Goal: Task Accomplishment & Management: Use online tool/utility

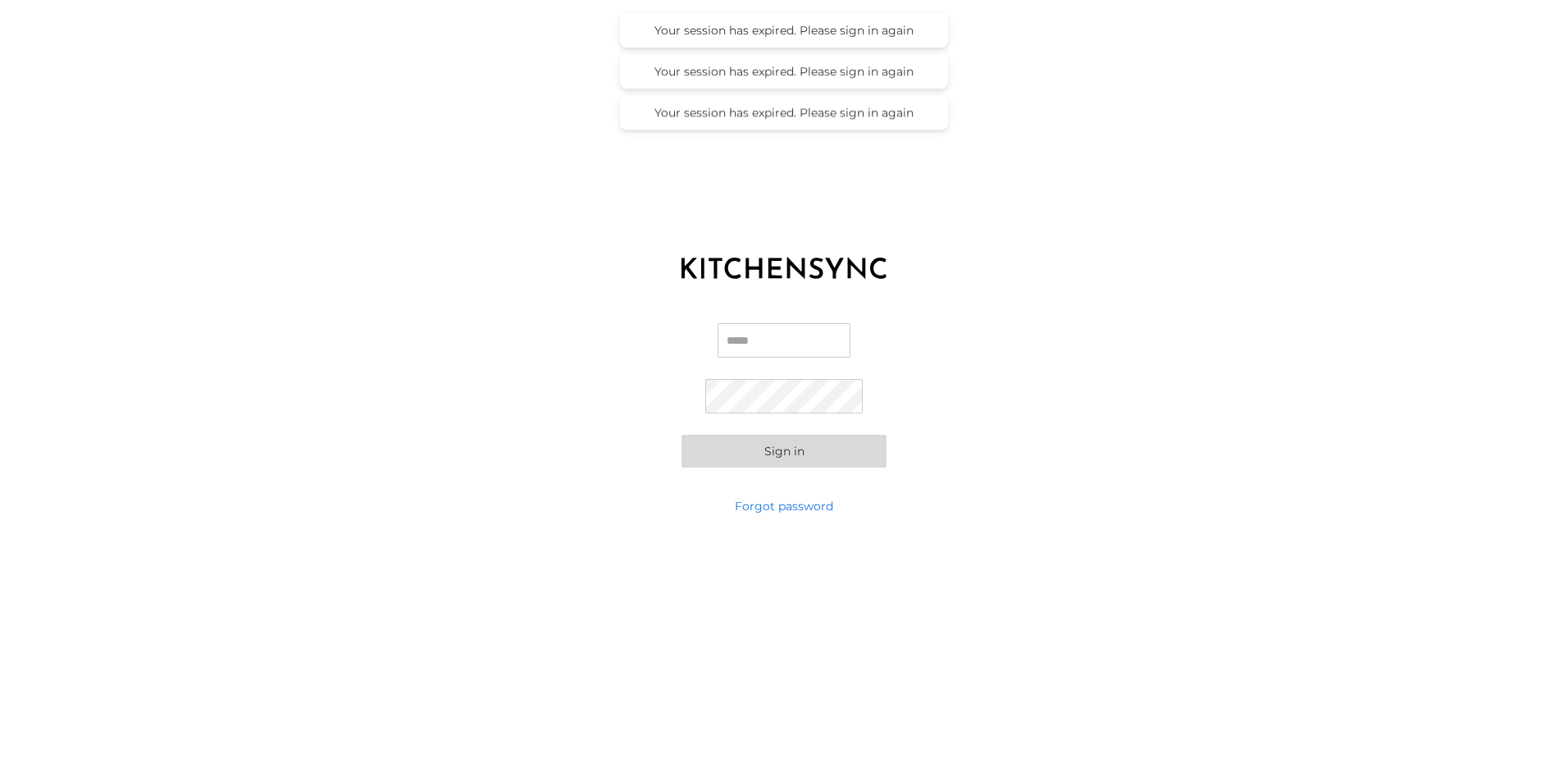
click at [792, 348] on input "Email" at bounding box center [784, 340] width 133 height 34
type input "**********"
click at [766, 454] on button "Sign in" at bounding box center [784, 451] width 205 height 33
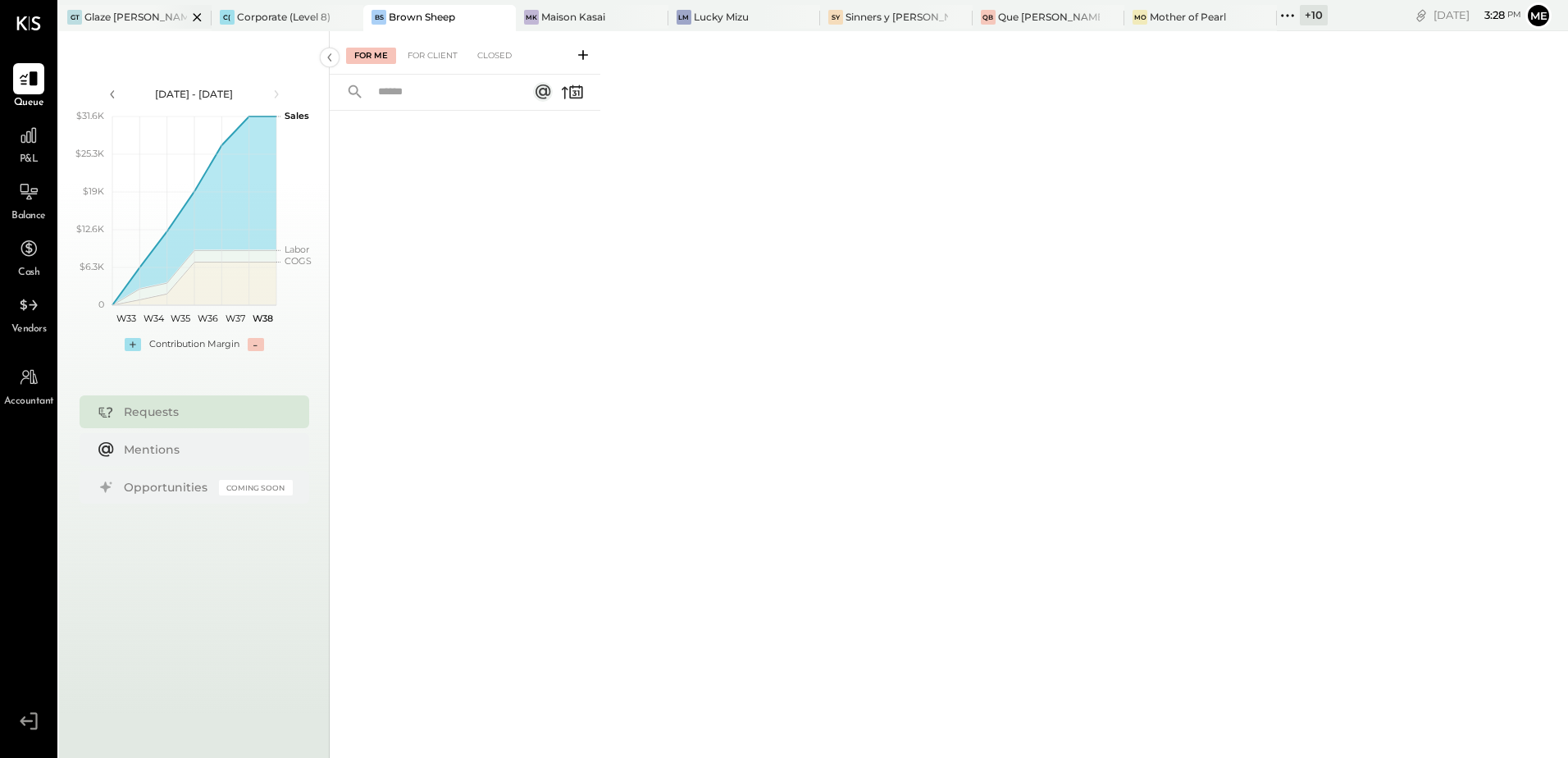
click at [146, 12] on div "Glaze [PERSON_NAME] [PERSON_NAME] LLC" at bounding box center [136, 17] width 102 height 14
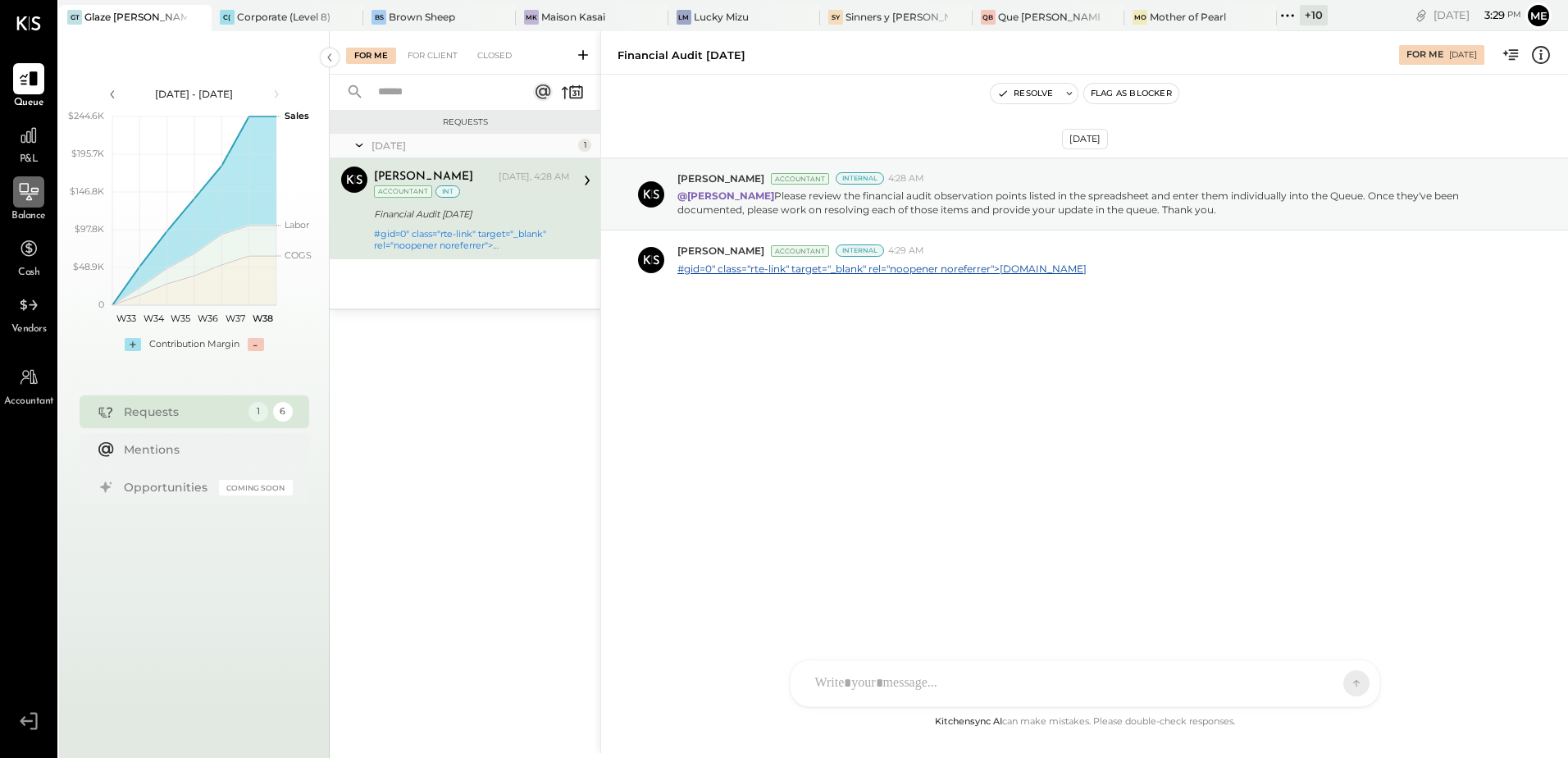
click at [34, 198] on icon at bounding box center [28, 191] width 21 height 21
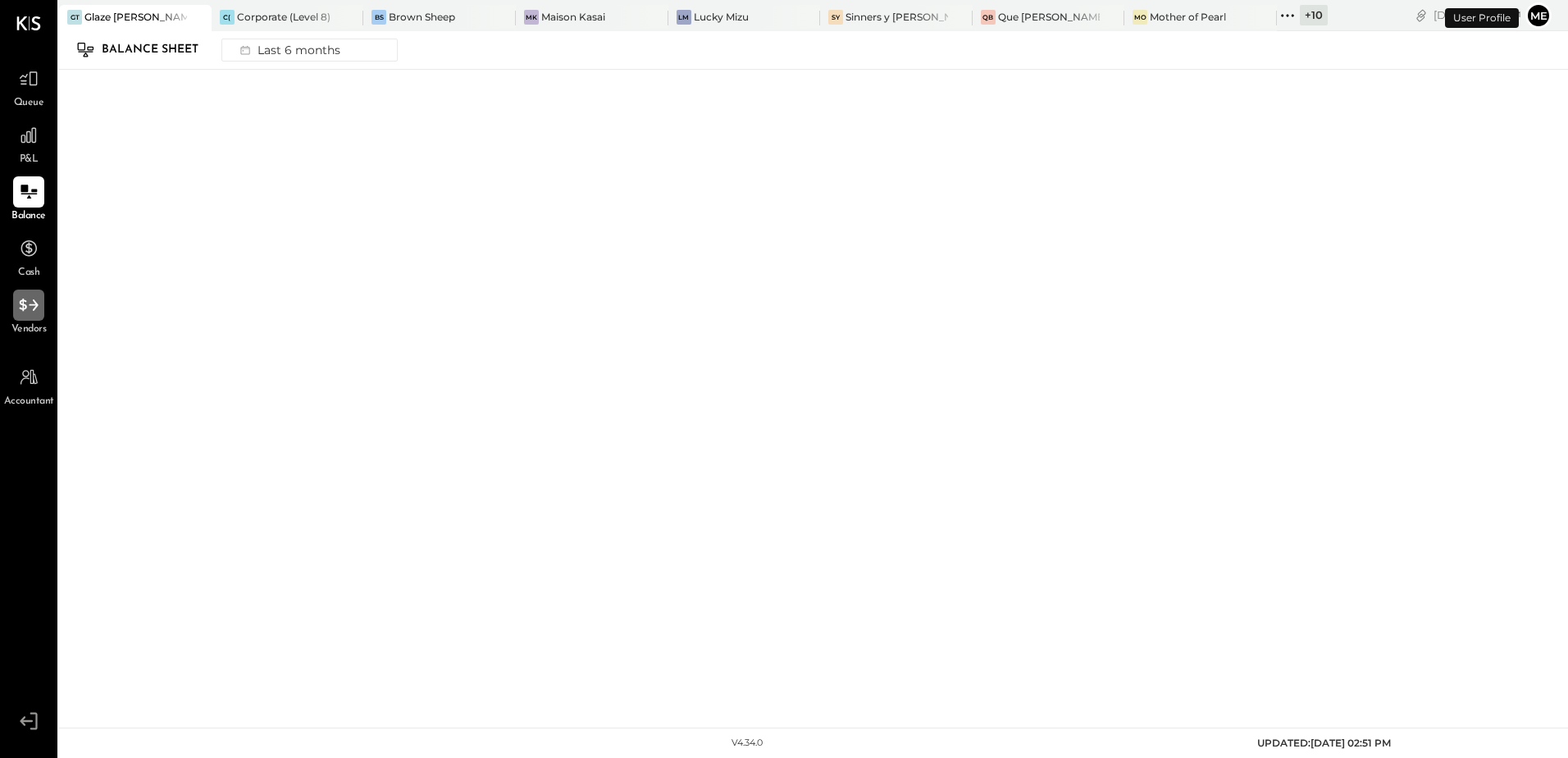
click at [40, 306] on div at bounding box center [29, 305] width 31 height 31
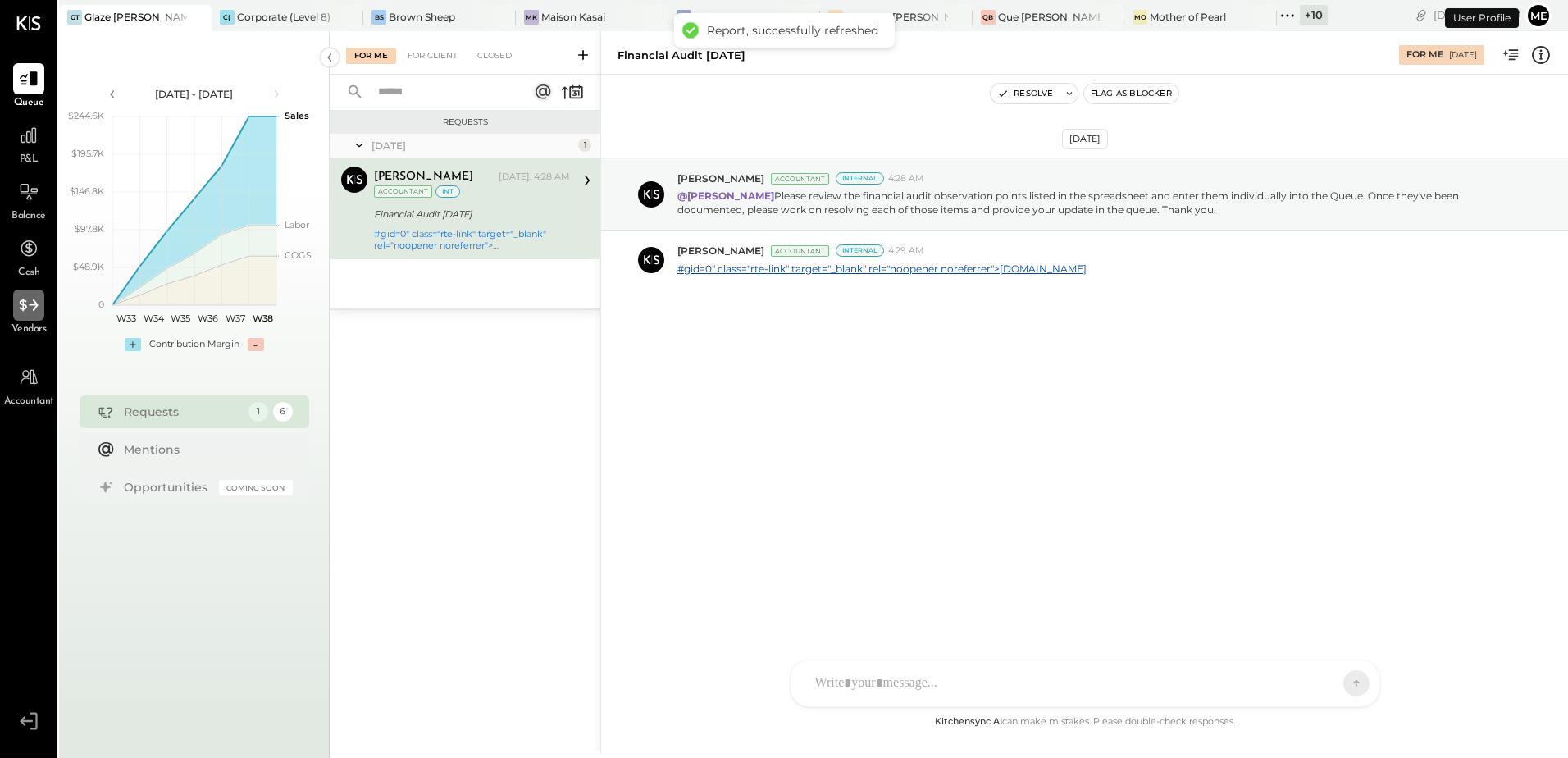
click at [27, 320] on div at bounding box center [29, 305] width 31 height 31
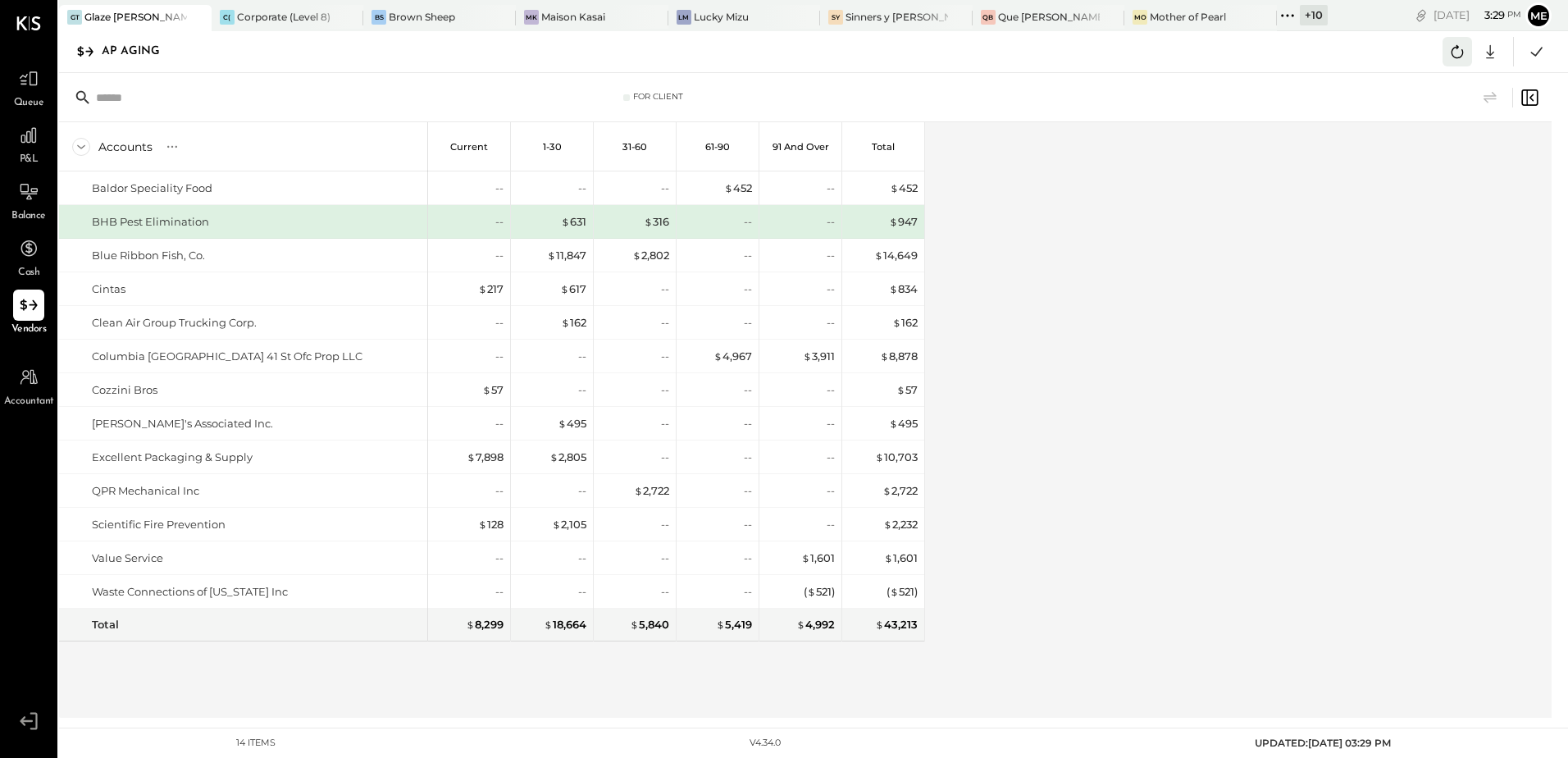
click at [1456, 64] on button at bounding box center [1457, 51] width 29 height 29
click at [1489, 55] on icon at bounding box center [1490, 51] width 21 height 21
click at [1404, 144] on div "Excel" at bounding box center [1440, 147] width 131 height 34
drag, startPoint x: 1184, startPoint y: 437, endPoint x: 867, endPoint y: 305, distance: 343.4
click at [1184, 437] on div "Accounts S % GL Current 1-30 31-60 61-90 91 and Over Total Baldor Speciality Fo…" at bounding box center [806, 420] width 1495 height 595
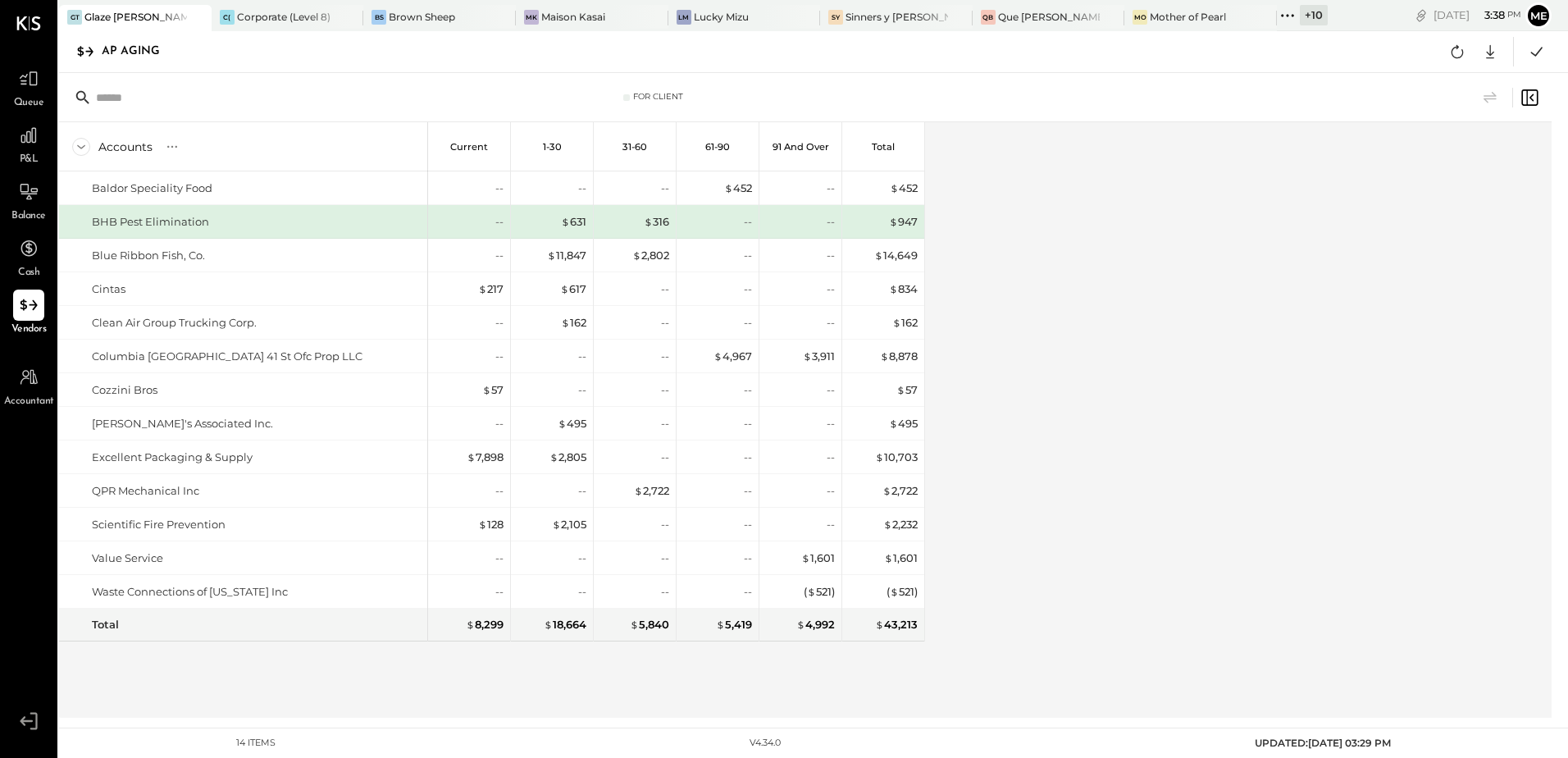
click at [1292, 16] on icon at bounding box center [1293, 15] width 3 height 3
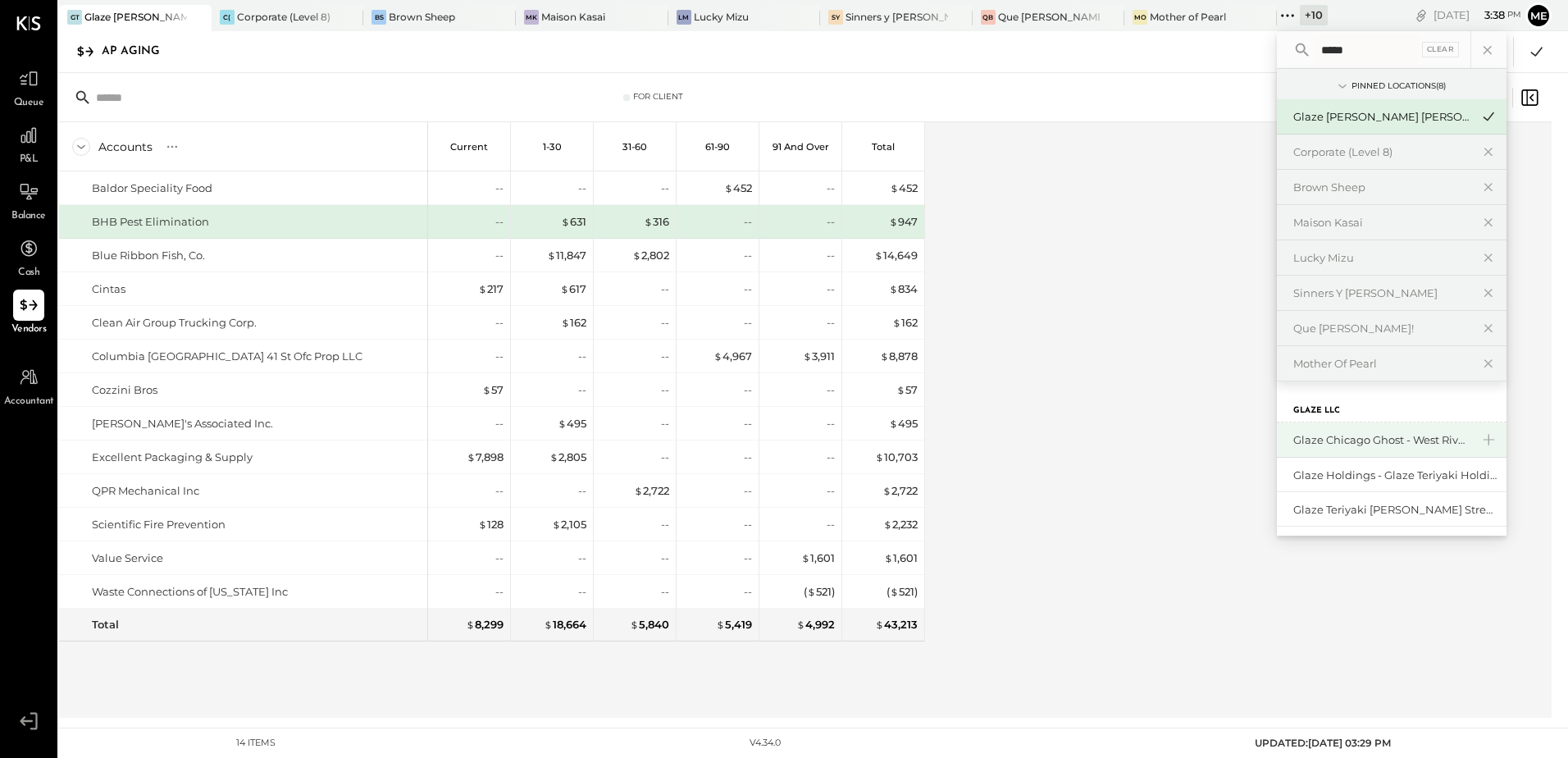
type input "*****"
click at [1294, 433] on div "Glaze Chicago Ghost - West River Rice LLC" at bounding box center [1382, 440] width 177 height 16
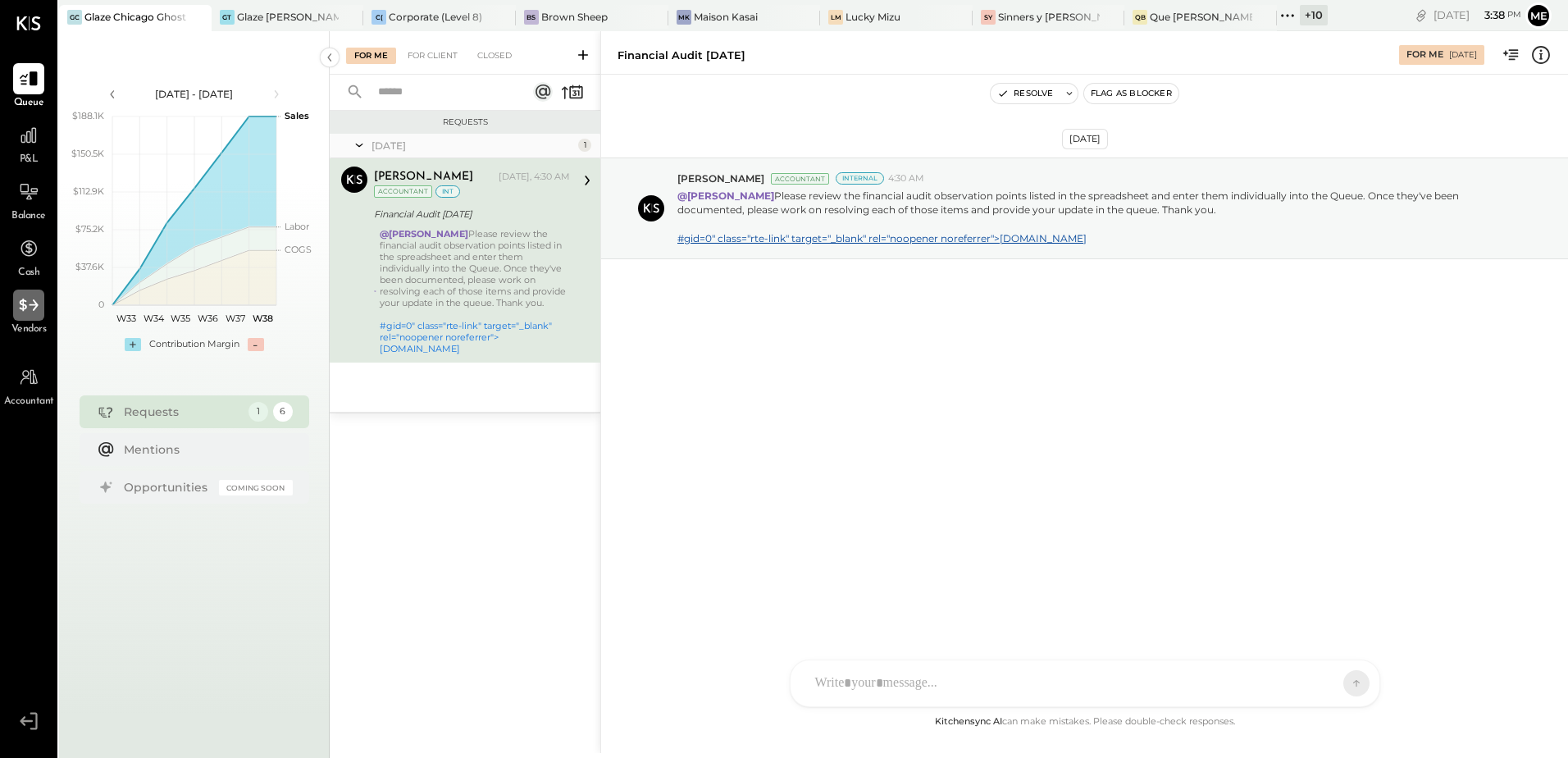
click at [22, 301] on icon at bounding box center [28, 305] width 18 height 13
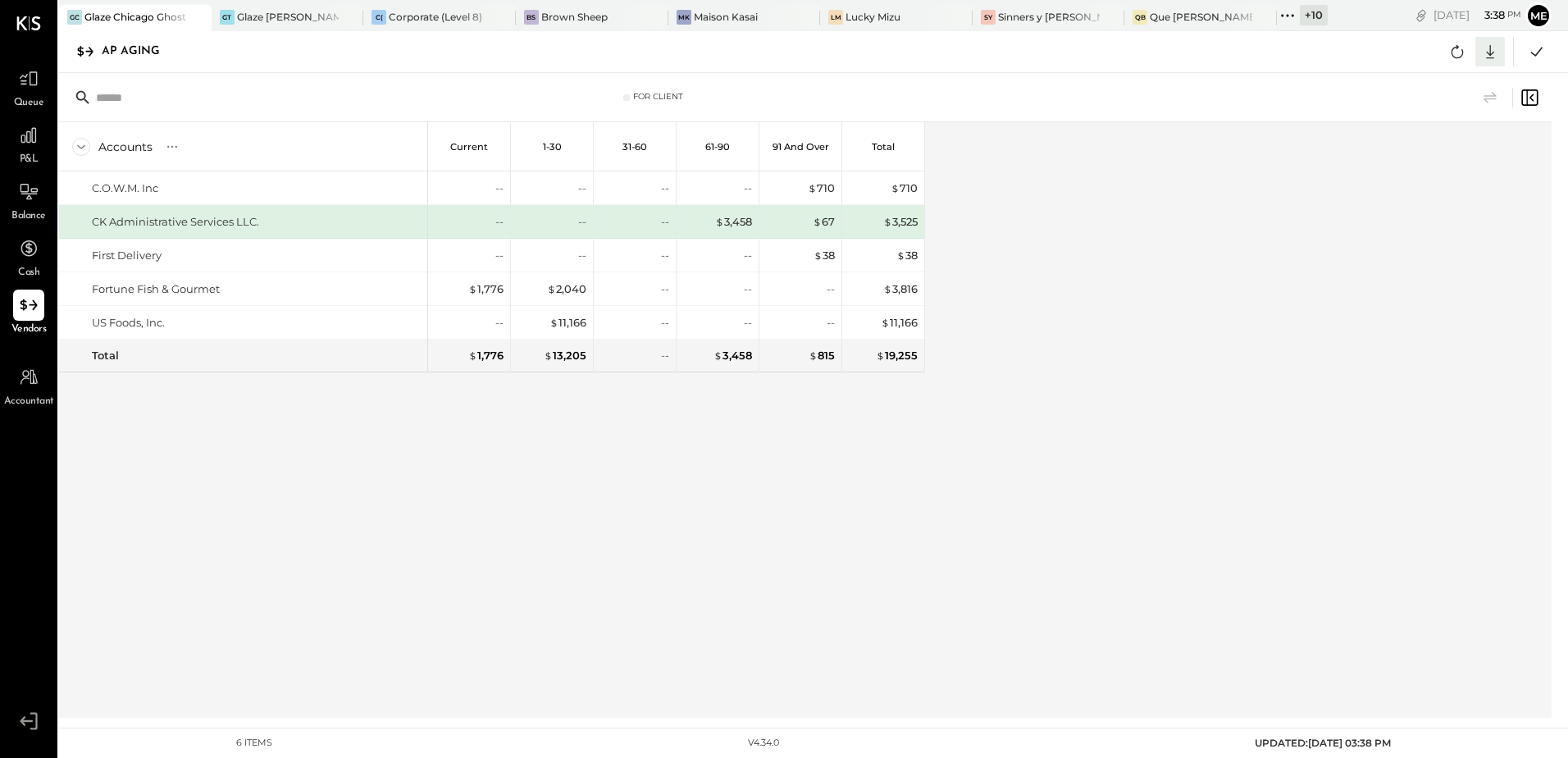
click at [1487, 50] on icon at bounding box center [1490, 51] width 21 height 21
click at [1421, 144] on div "Excel" at bounding box center [1440, 147] width 131 height 34
click at [1288, 17] on icon at bounding box center [1287, 15] width 21 height 21
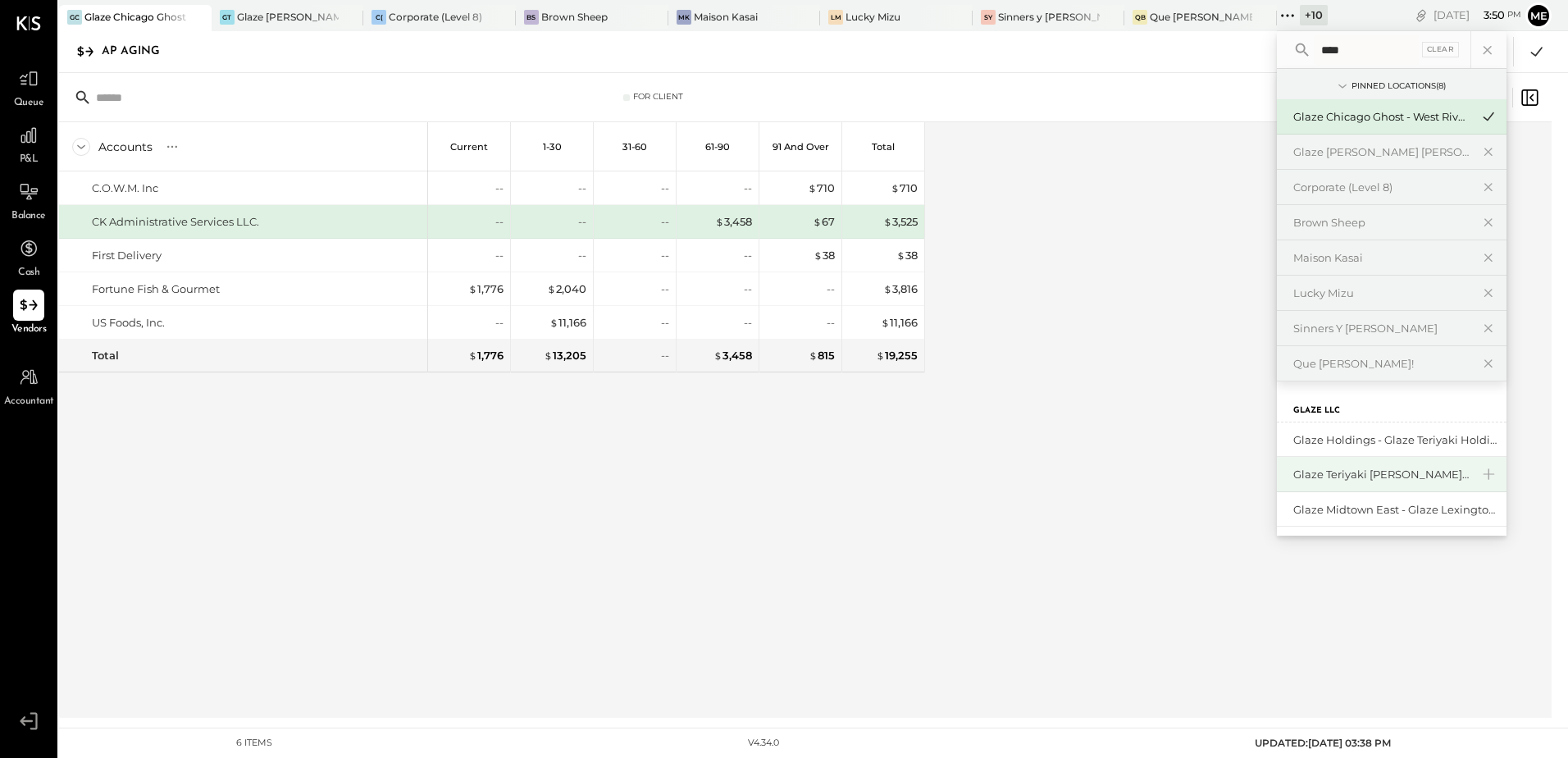
type input "****"
click at [1386, 468] on div "Glaze Teriyaki [PERSON_NAME] Street - [PERSON_NAME] River [PERSON_NAME] LLC" at bounding box center [1382, 474] width 177 height 16
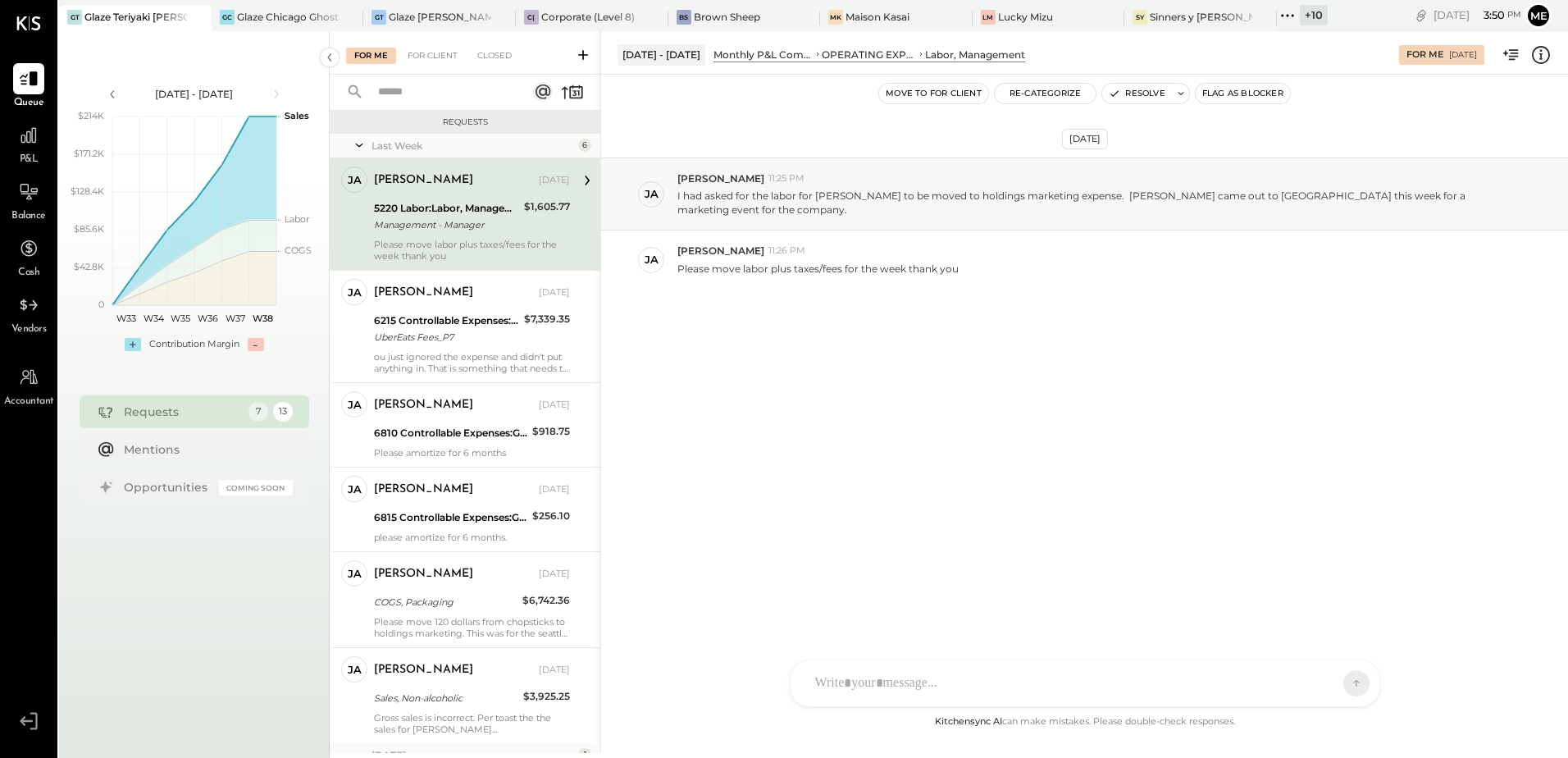
click at [830, 344] on div "[DATE] ja [PERSON_NAME] 11:25 PM I had asked for the labor for [PERSON_NAME] to…" at bounding box center [1085, 264] width 967 height 296
click at [21, 316] on icon at bounding box center [28, 305] width 21 height 21
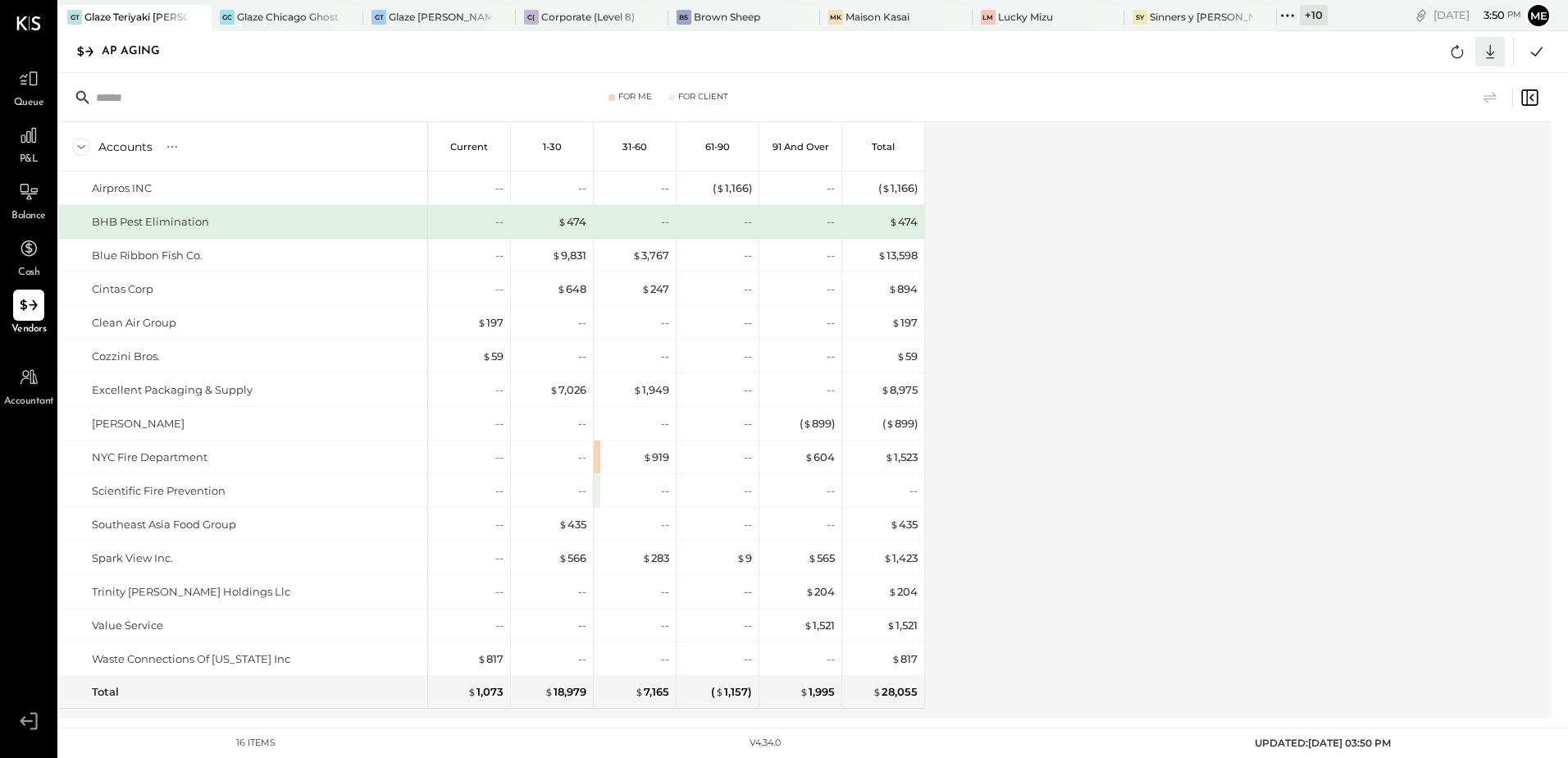
click at [1493, 55] on icon at bounding box center [1490, 51] width 21 height 21
drag, startPoint x: 1404, startPoint y: 147, endPoint x: 1404, endPoint y: 138, distance: 9.0
click at [1404, 139] on div "Excel" at bounding box center [1440, 147] width 131 height 34
click at [1294, 13] on icon at bounding box center [1287, 15] width 21 height 21
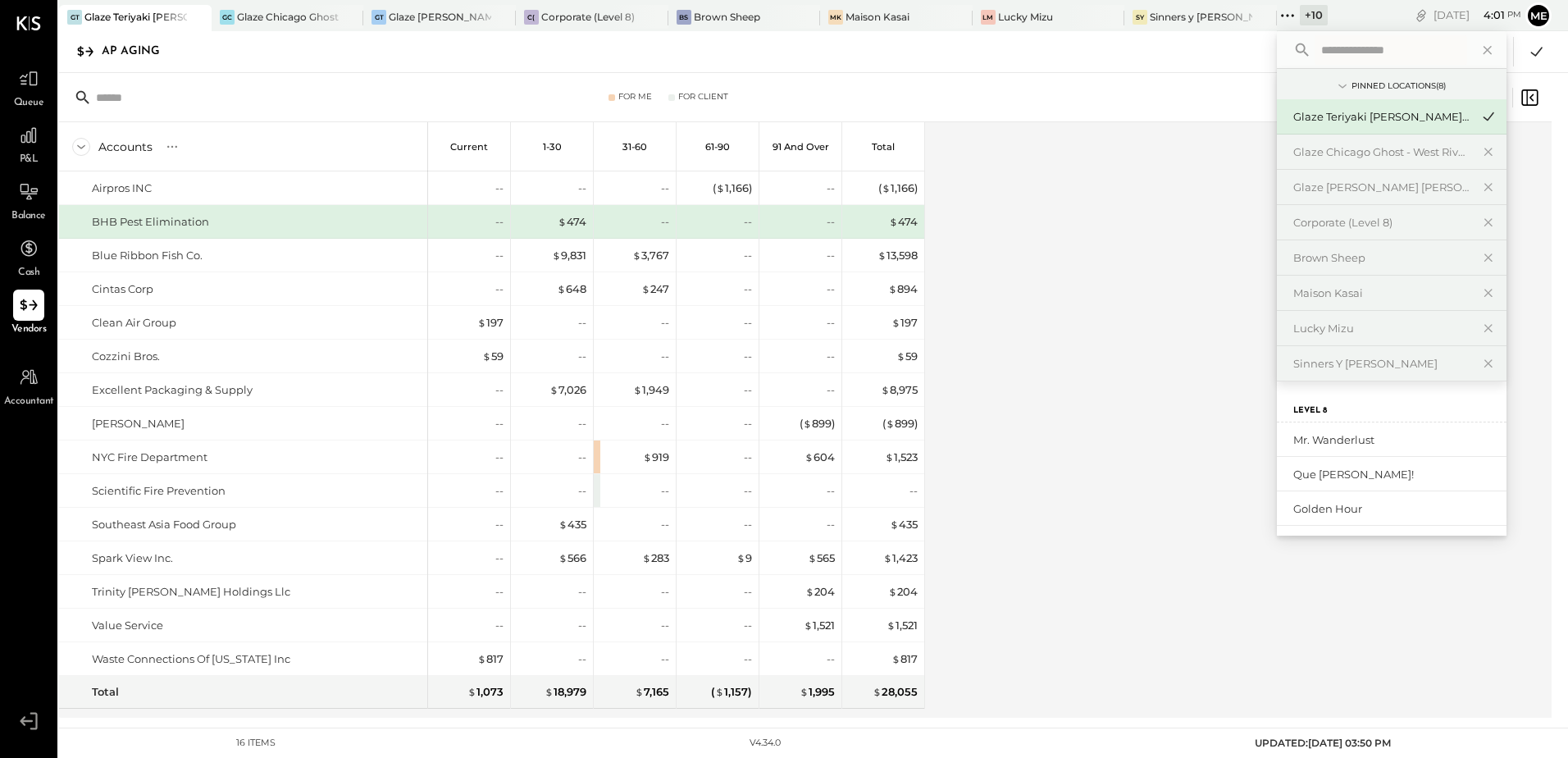
click at [1360, 48] on input "text" at bounding box center [1391, 50] width 153 height 29
type input "*****"
click at [1336, 448] on div "[PERSON_NAME] - Glaze Williamsburg One LLC" at bounding box center [1392, 439] width 230 height 34
click at [1339, 442] on div "[PERSON_NAME] - Glaze Williamsburg One LLC" at bounding box center [1382, 440] width 177 height 16
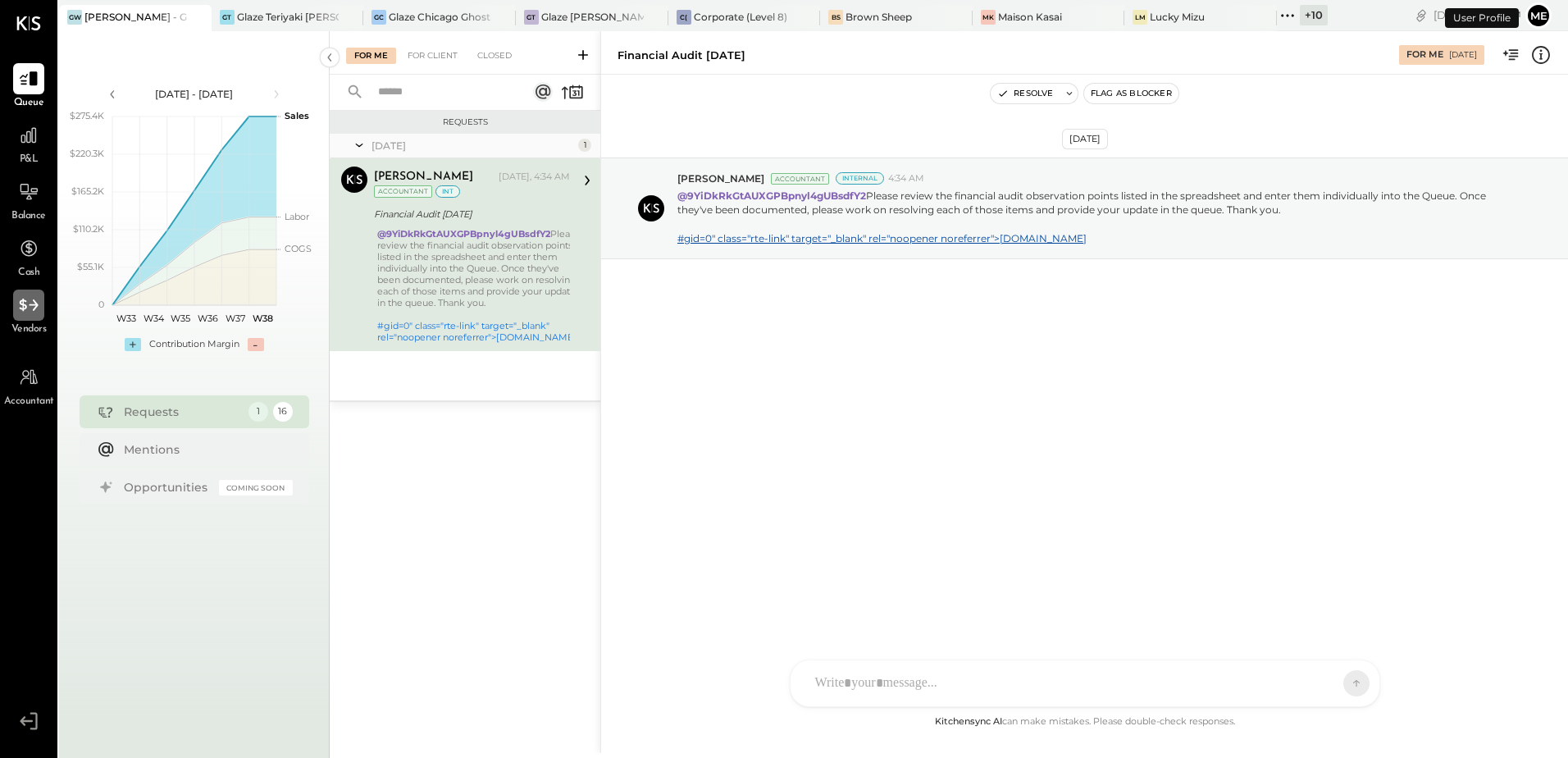
click at [38, 299] on icon at bounding box center [28, 305] width 21 height 21
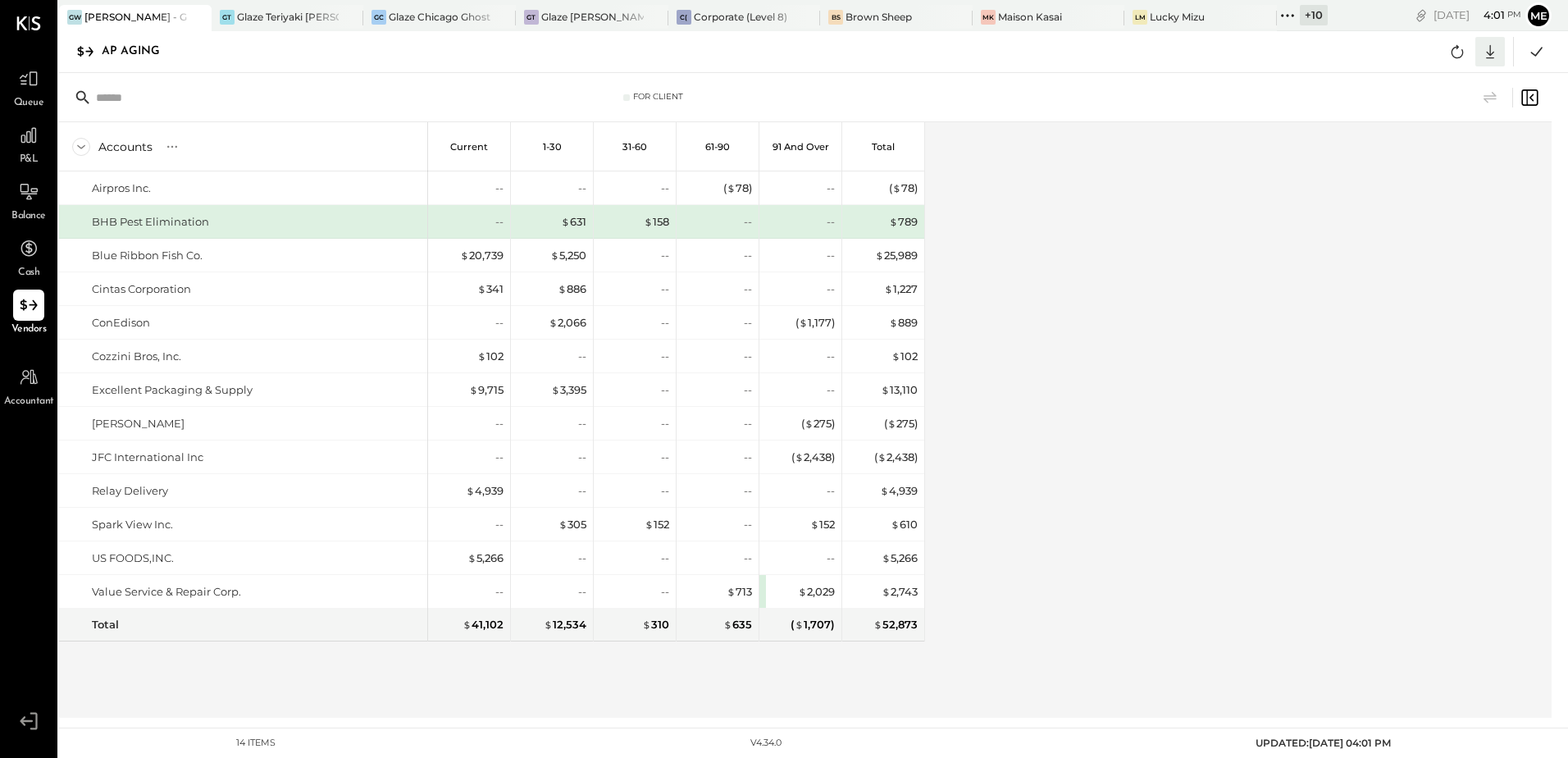
click at [1483, 45] on icon at bounding box center [1490, 51] width 21 height 21
click at [1418, 151] on div "Excel" at bounding box center [1440, 147] width 131 height 34
click at [1290, 11] on icon at bounding box center [1287, 15] width 21 height 21
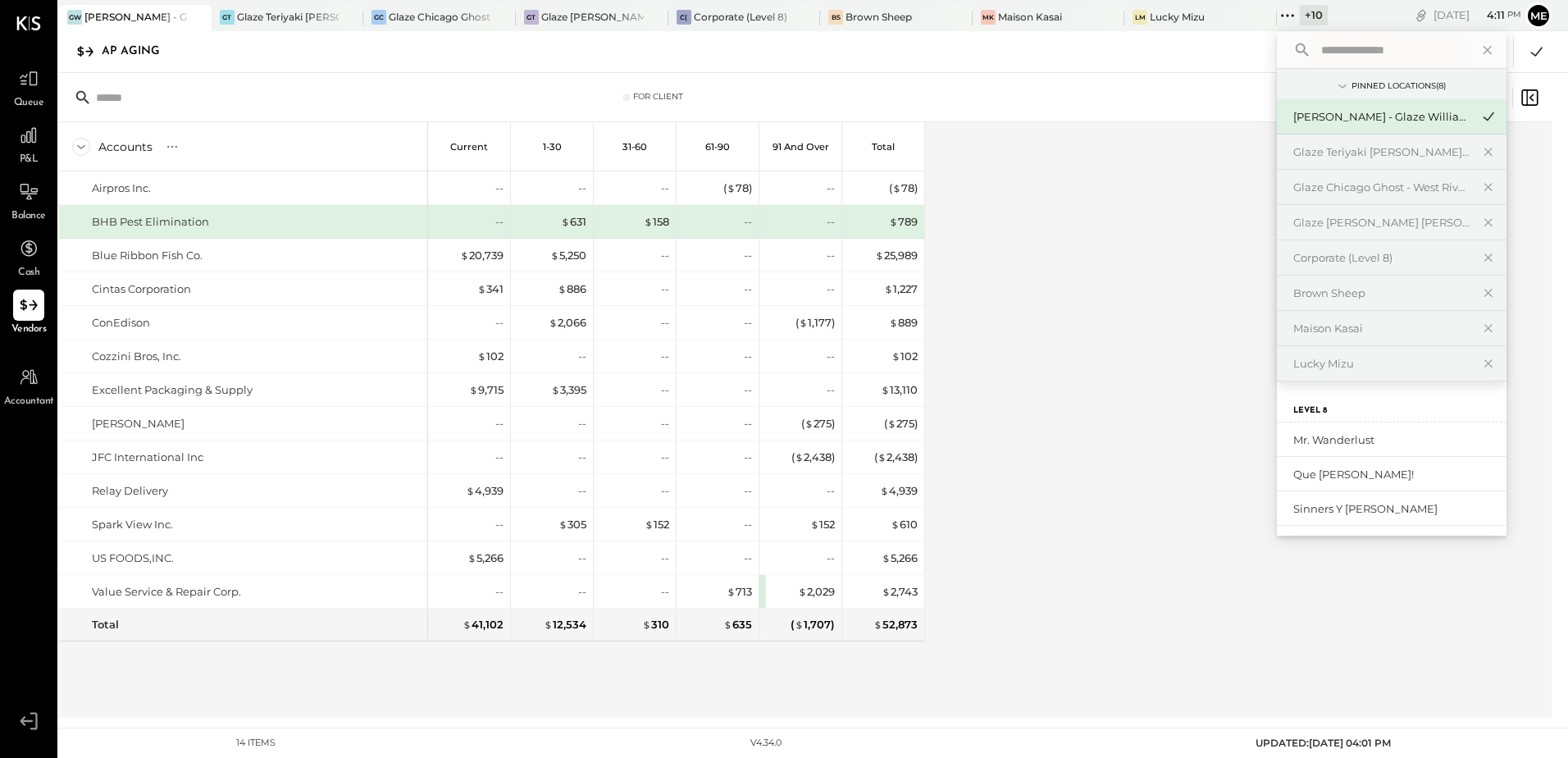
click at [1341, 51] on input "text" at bounding box center [1391, 50] width 153 height 29
type input "*****"
click at [1399, 481] on div "Glaze Midtown East - Glaze Lexington One LLC" at bounding box center [1382, 474] width 177 height 16
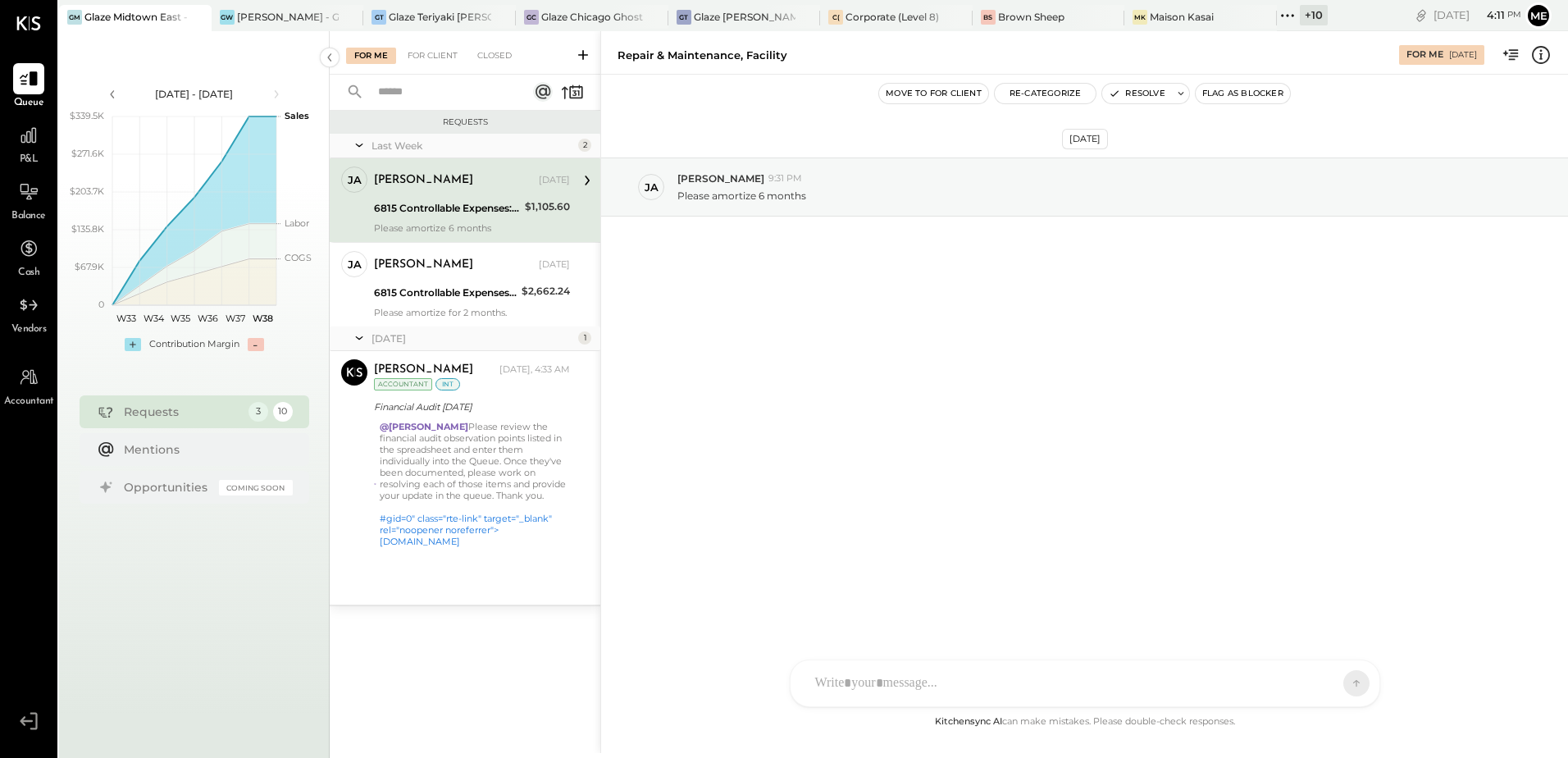
click at [37, 329] on span "Vendors" at bounding box center [29, 330] width 35 height 15
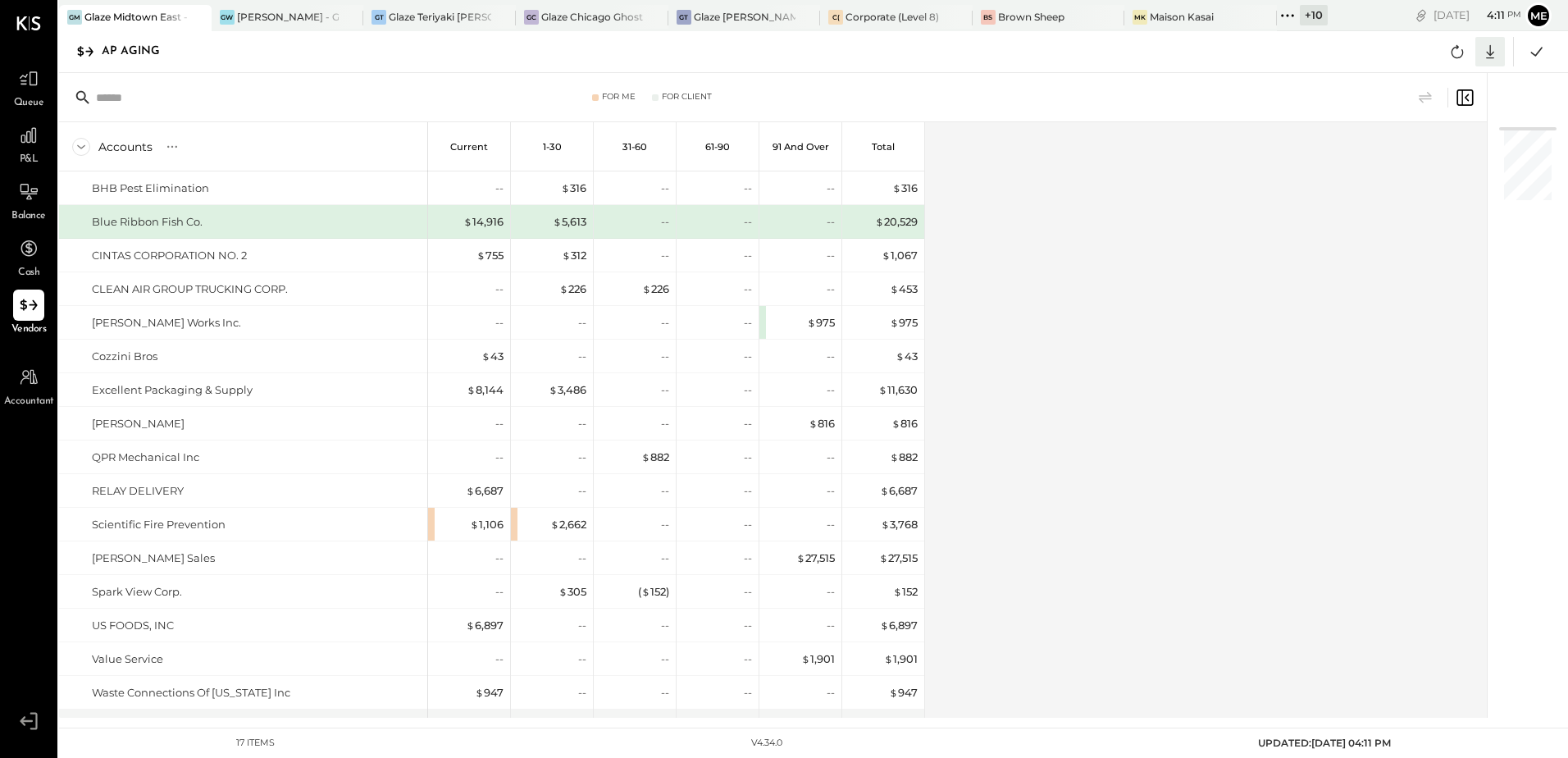
click at [1479, 60] on div at bounding box center [1490, 51] width 29 height 29
click at [1421, 150] on div "Excel" at bounding box center [1440, 147] width 131 height 34
click at [1289, 8] on icon at bounding box center [1287, 15] width 21 height 21
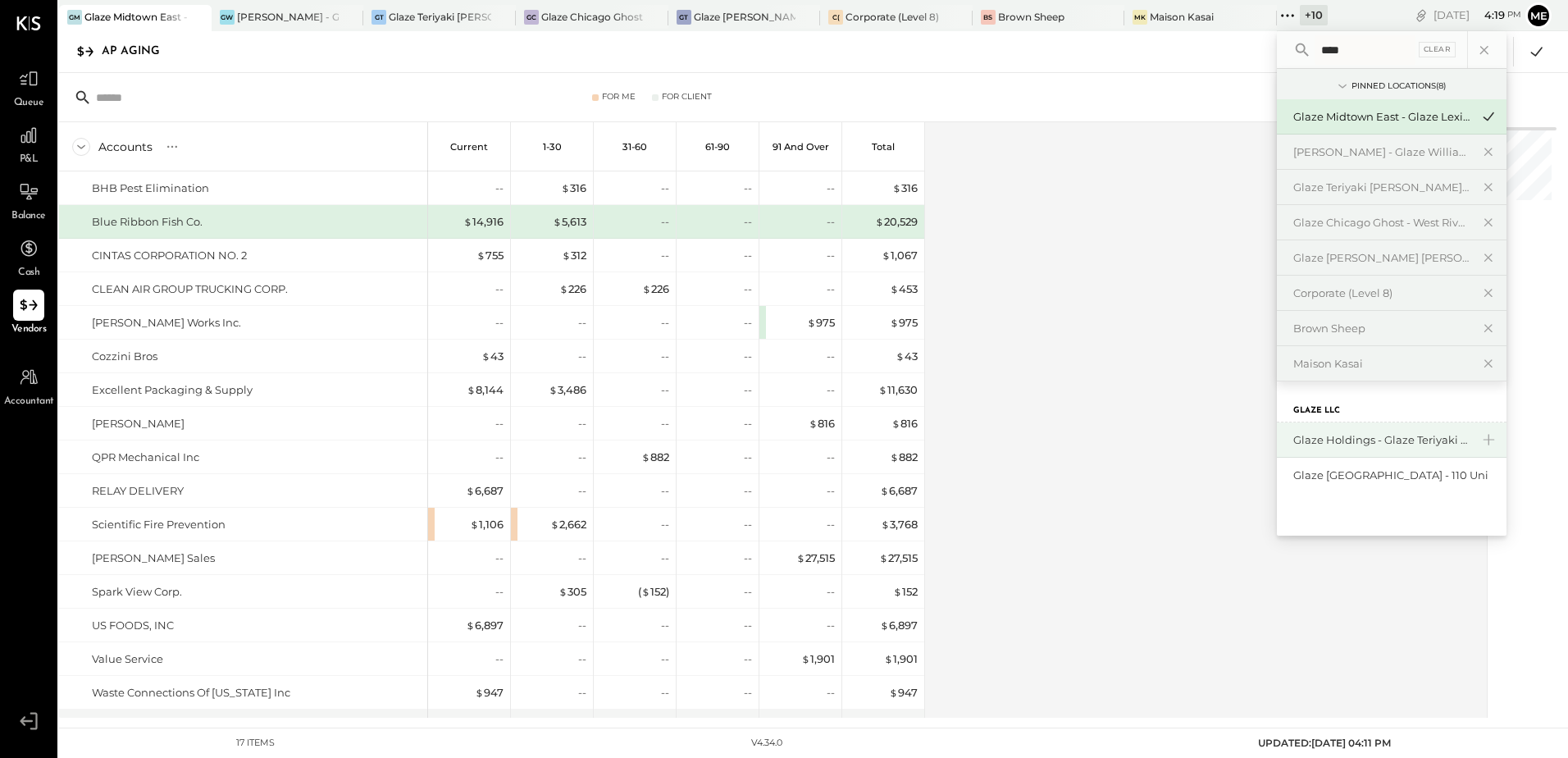
type input "****"
click at [1386, 446] on div "Glaze Holdings - Glaze Teriyaki Holdings LLC" at bounding box center [1382, 440] width 177 height 16
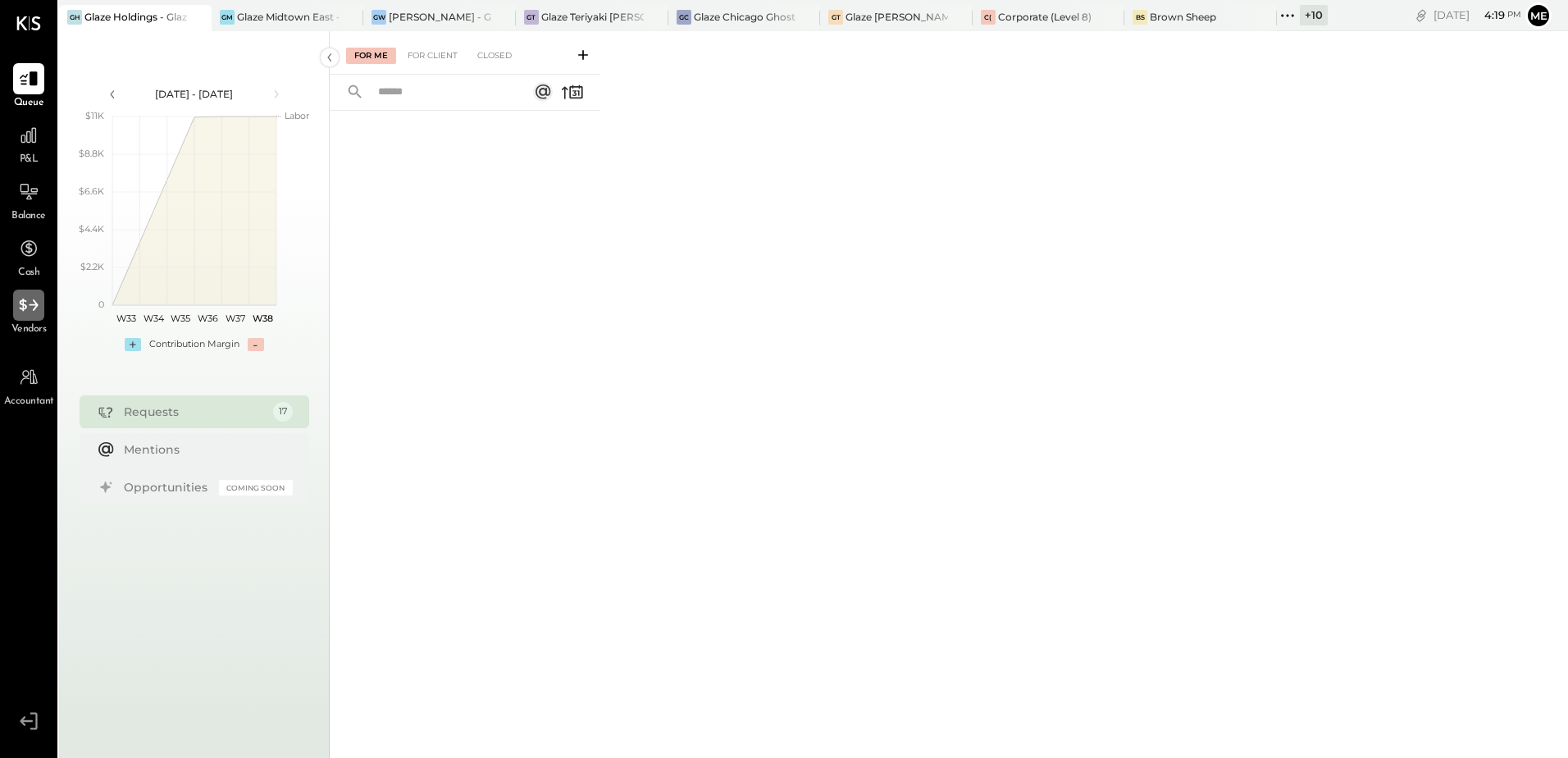
click at [29, 307] on icon at bounding box center [28, 305] width 21 height 21
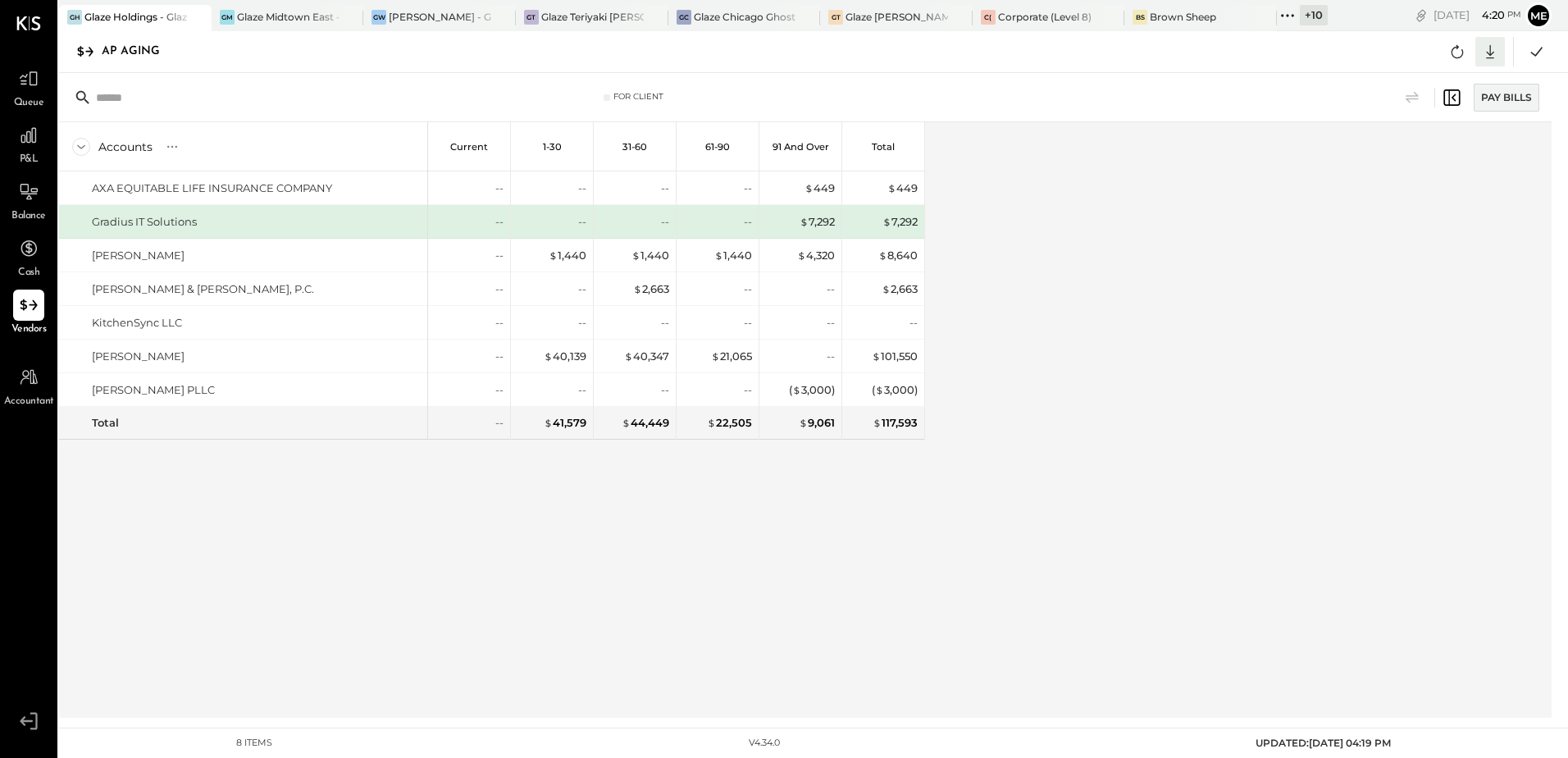
click at [1500, 55] on icon at bounding box center [1490, 51] width 21 height 21
click at [1442, 149] on div "Excel" at bounding box center [1440, 147] width 131 height 34
click at [1281, 19] on icon at bounding box center [1287, 15] width 21 height 21
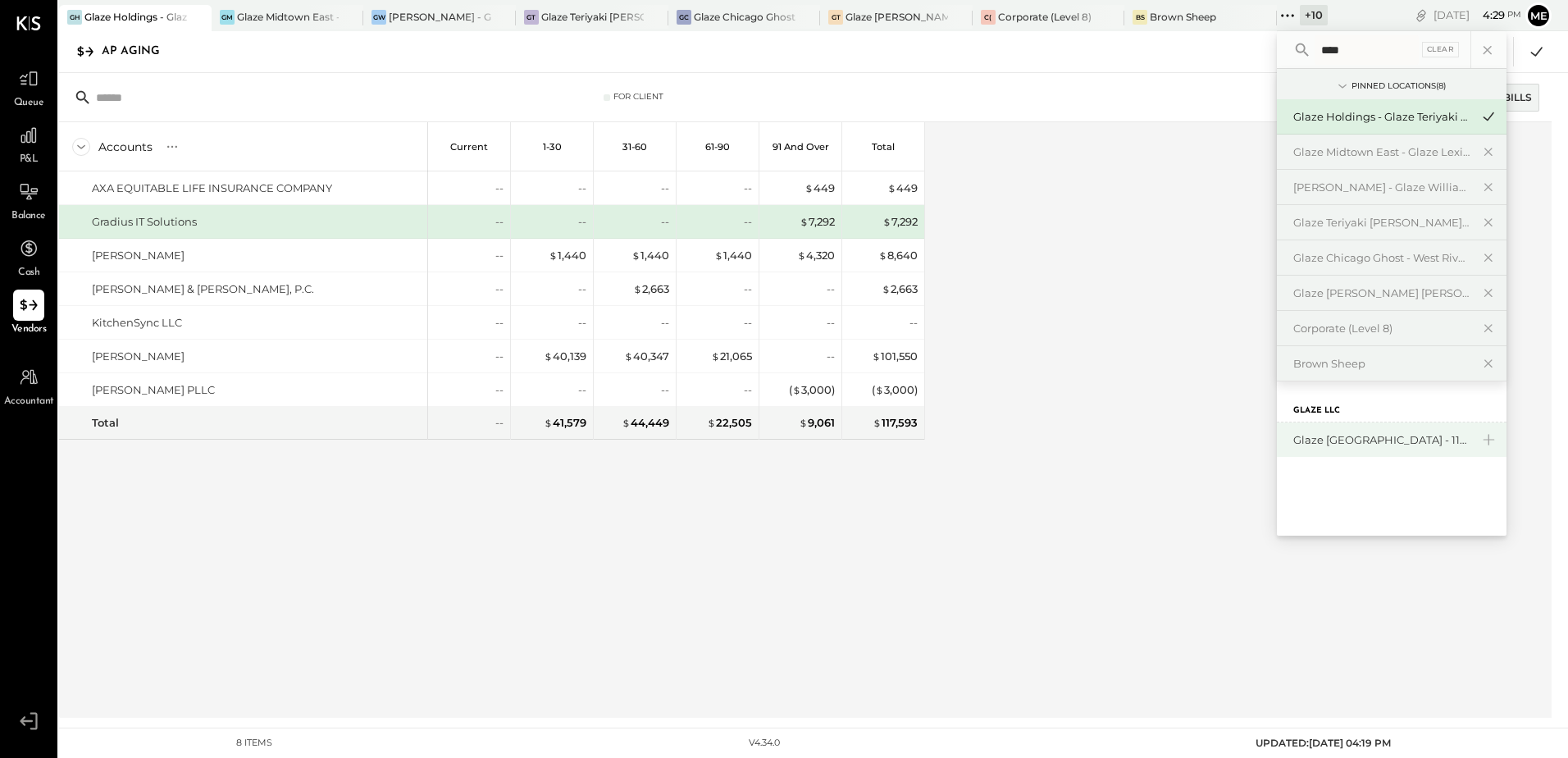
type input "****"
click at [1329, 434] on div "Glaze [GEOGRAPHIC_DATA] - 110 Uni" at bounding box center [1382, 440] width 177 height 16
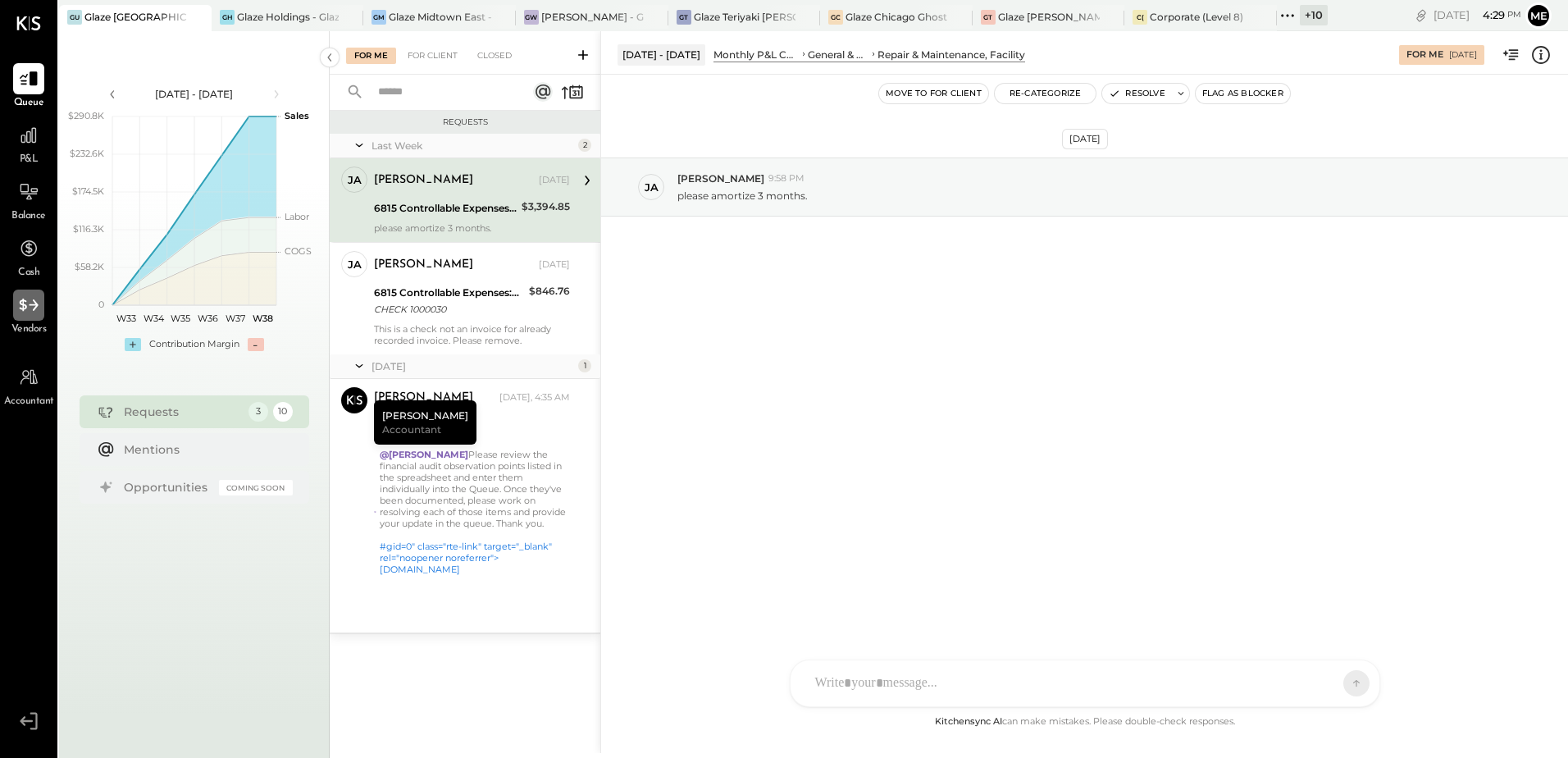
click at [44, 305] on div at bounding box center [29, 305] width 31 height 31
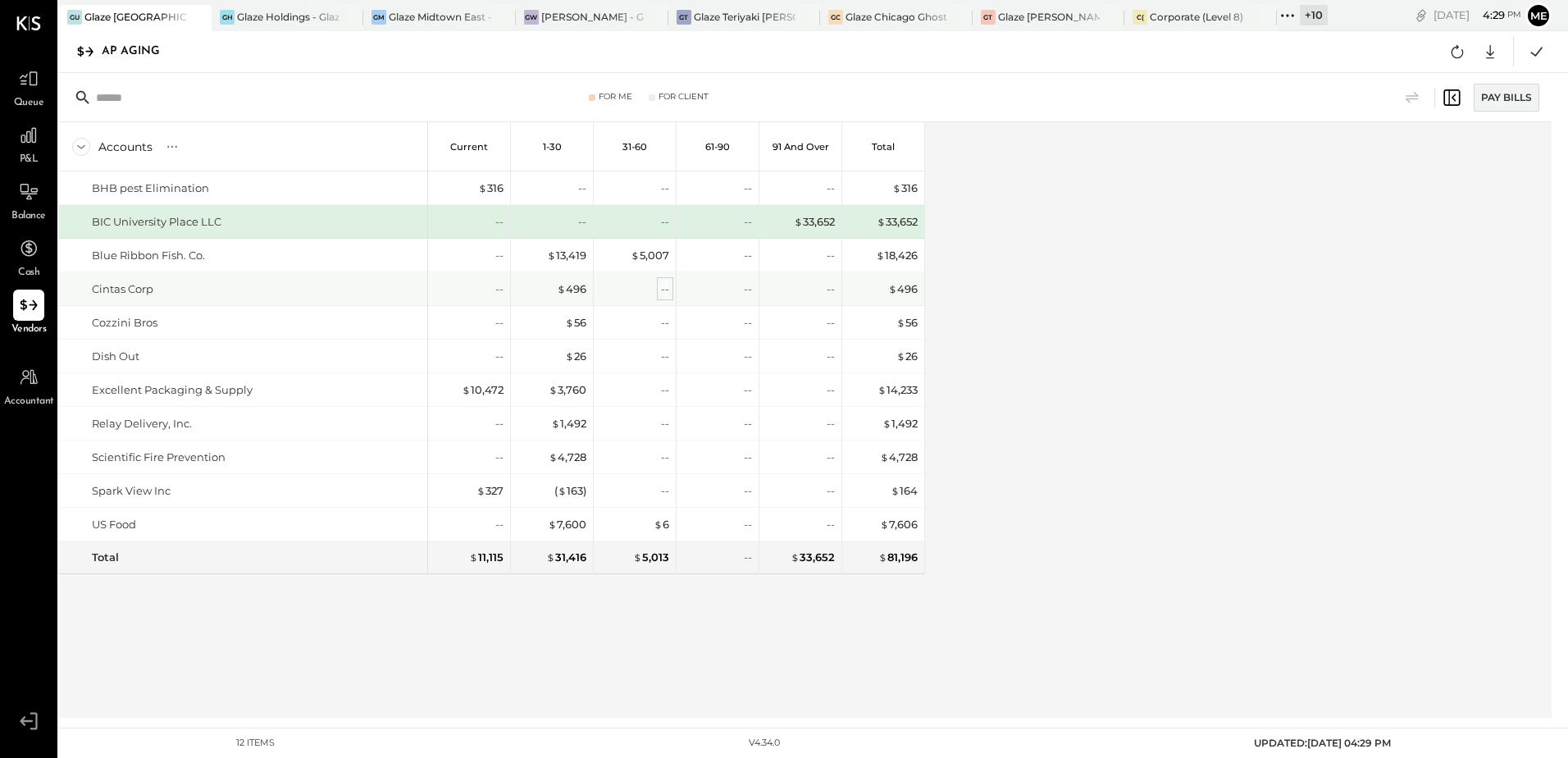
click at [662, 281] on div "--" at bounding box center [666, 289] width 8 height 16
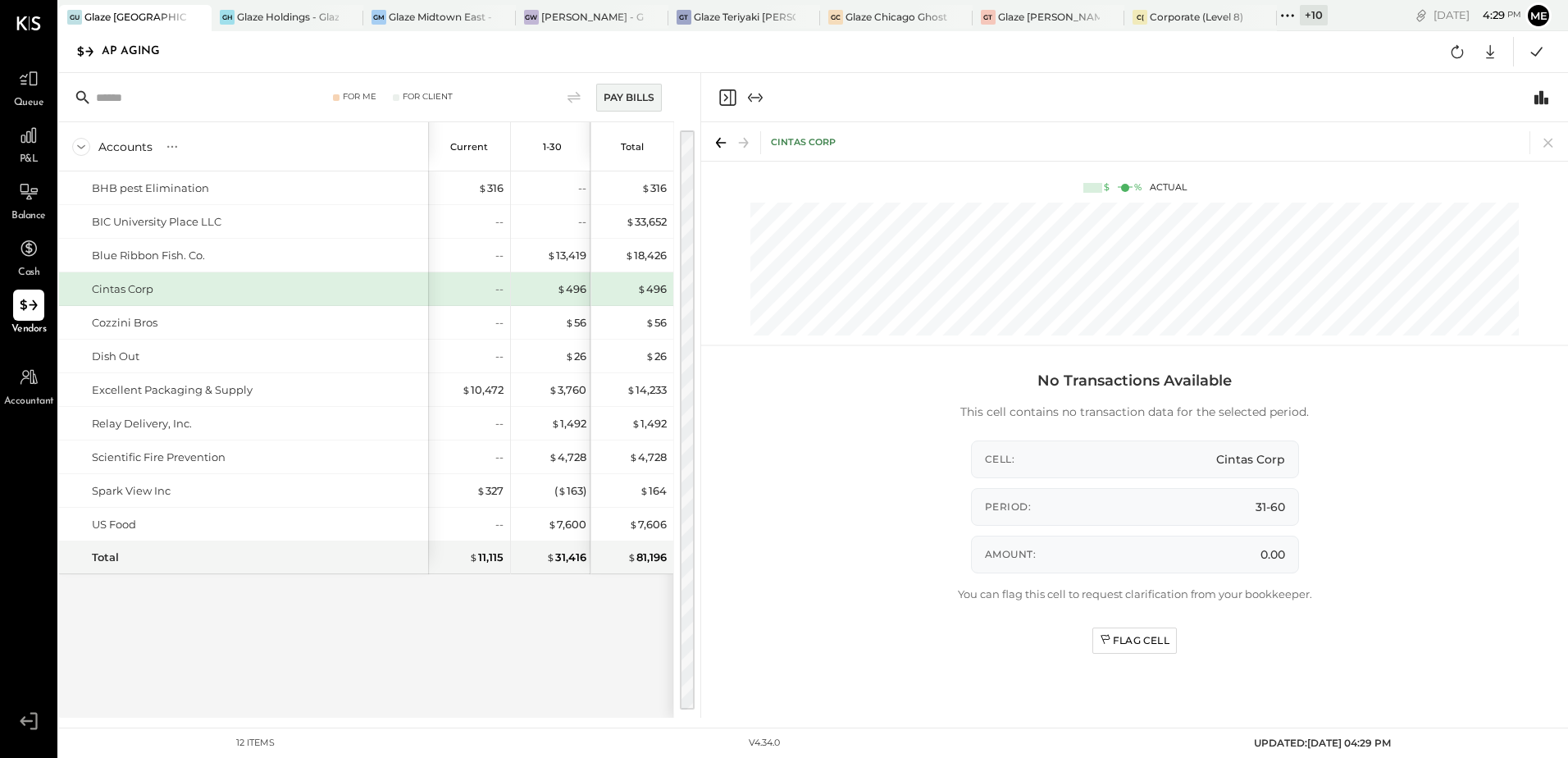
click at [724, 97] on icon "Close panel" at bounding box center [727, 97] width 19 height 19
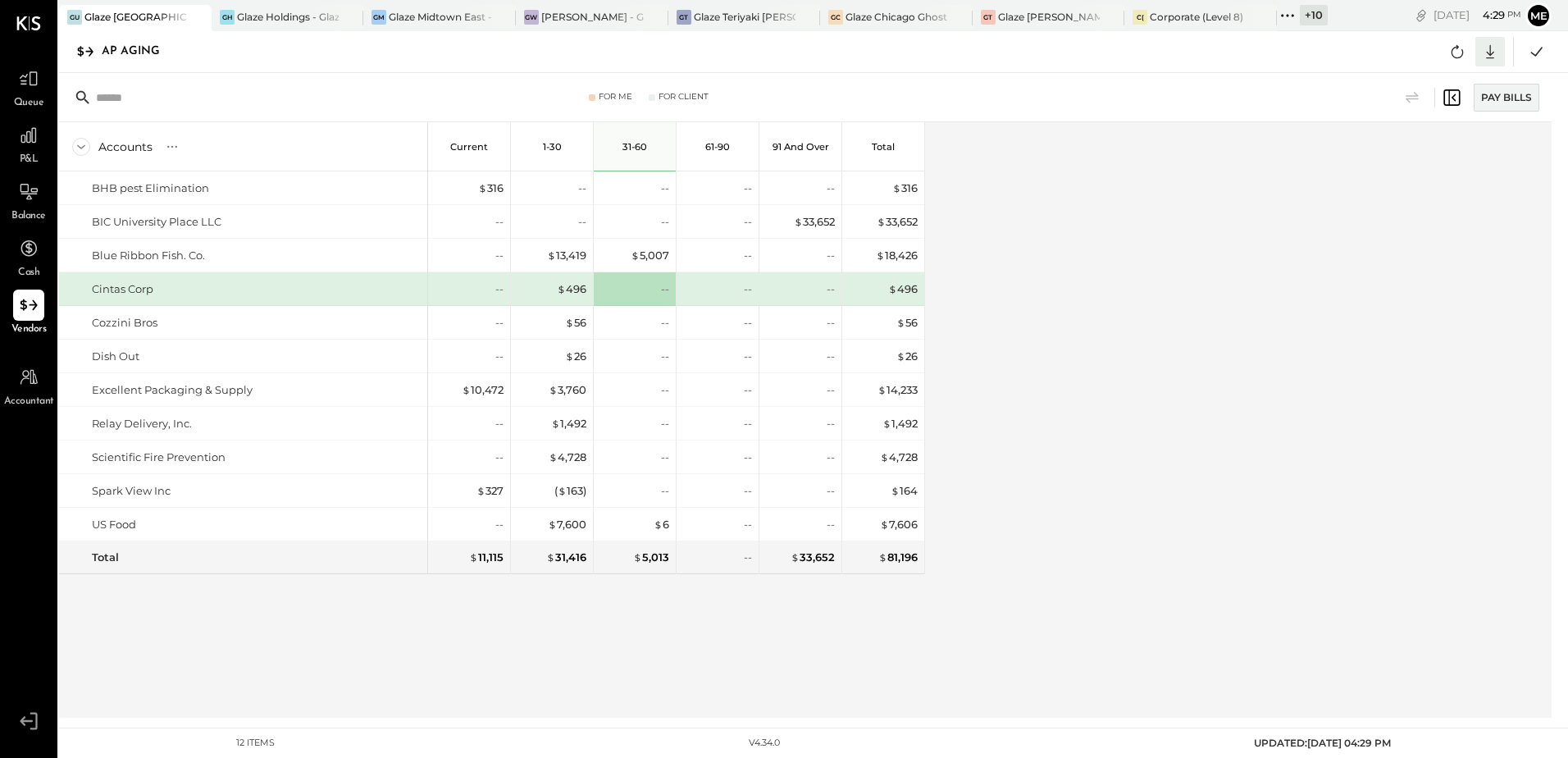
click at [1496, 54] on icon at bounding box center [1490, 51] width 21 height 21
click at [1445, 143] on div "Excel" at bounding box center [1440, 147] width 131 height 34
